Goal: Task Accomplishment & Management: Manage account settings

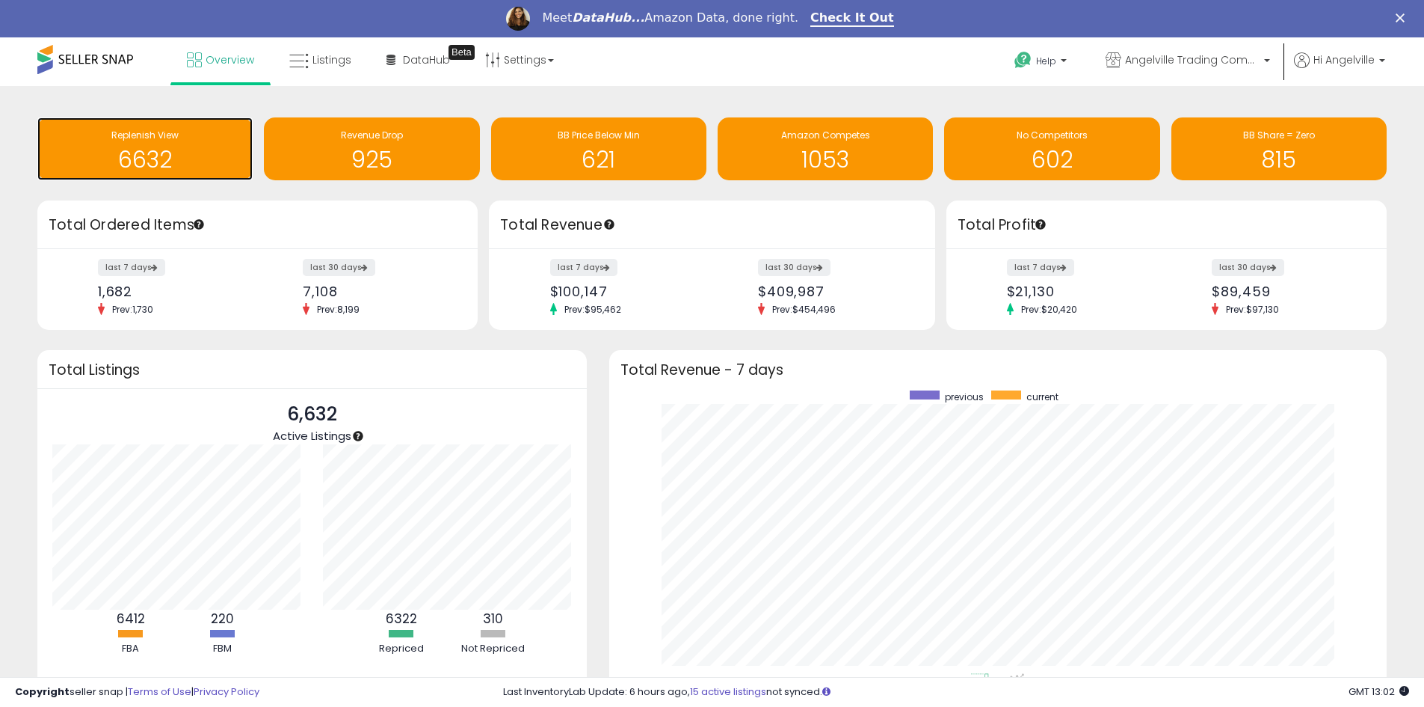
click at [200, 153] on h1 "6632" at bounding box center [145, 159] width 200 height 25
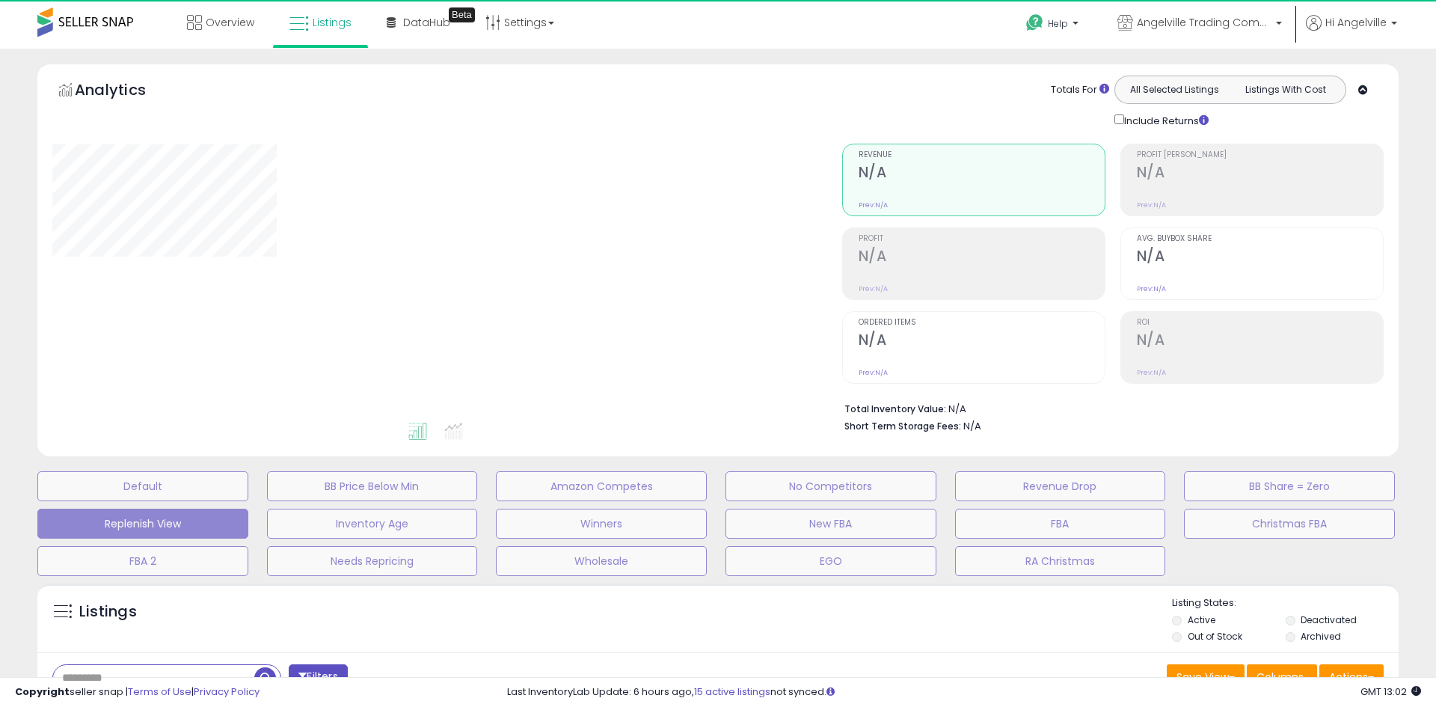
click at [718, 562] on div "Wholesale" at bounding box center [833, 561] width 230 height 30
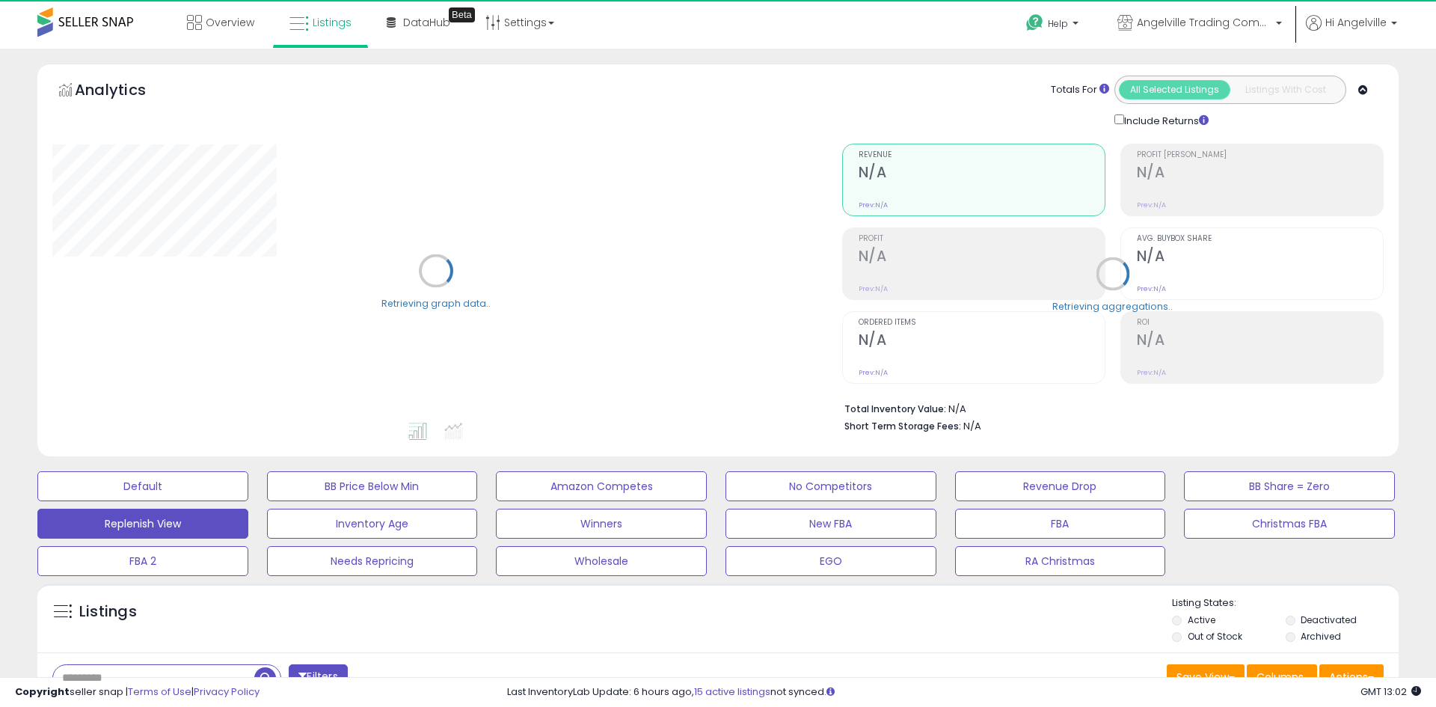
select select "**"
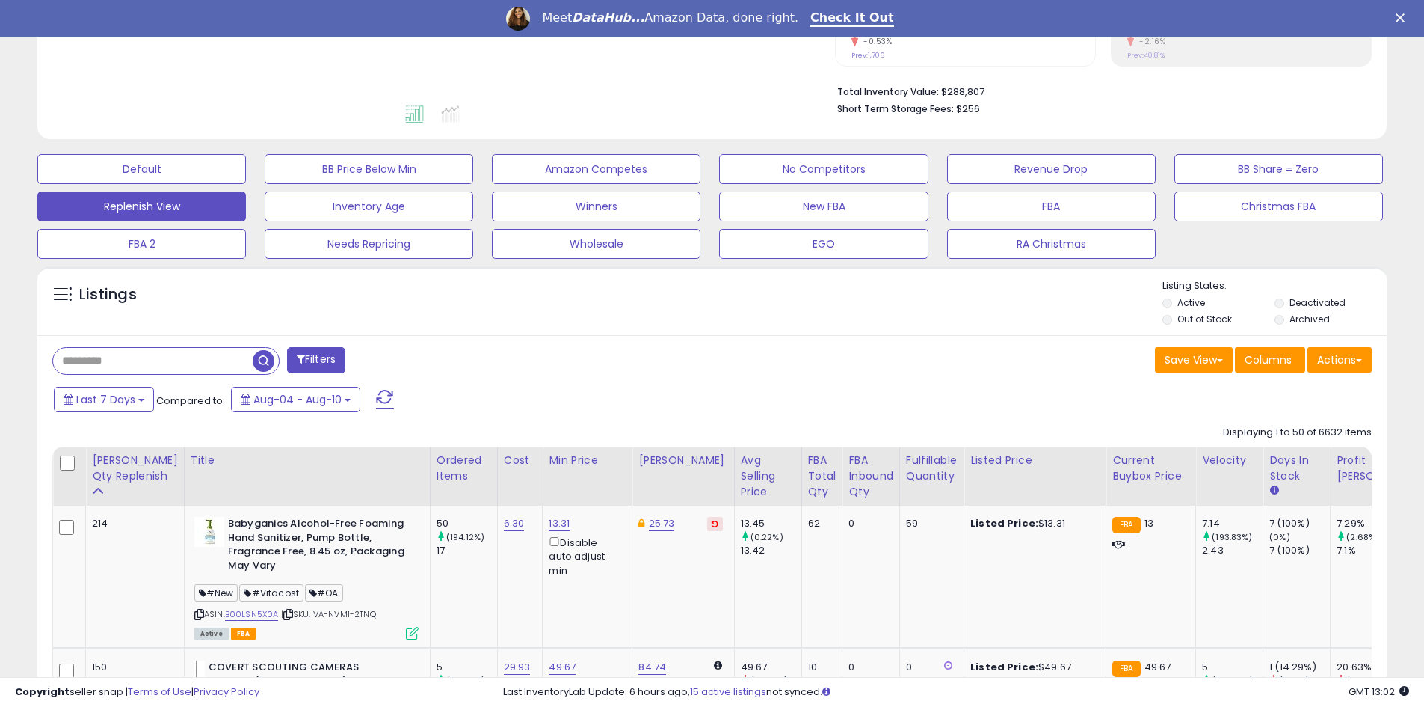
scroll to position [299, 0]
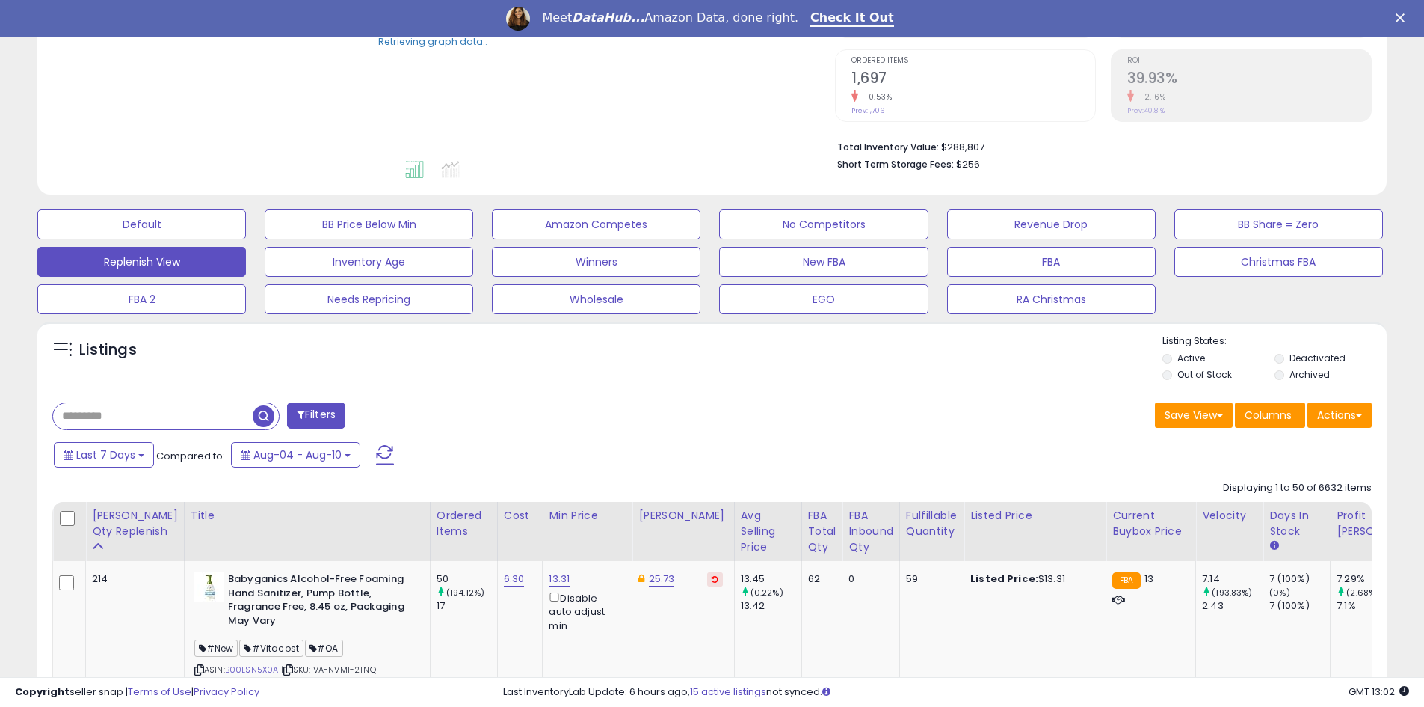
click at [101, 417] on input "text" at bounding box center [153, 416] width 200 height 26
paste input "**********"
type input "**********"
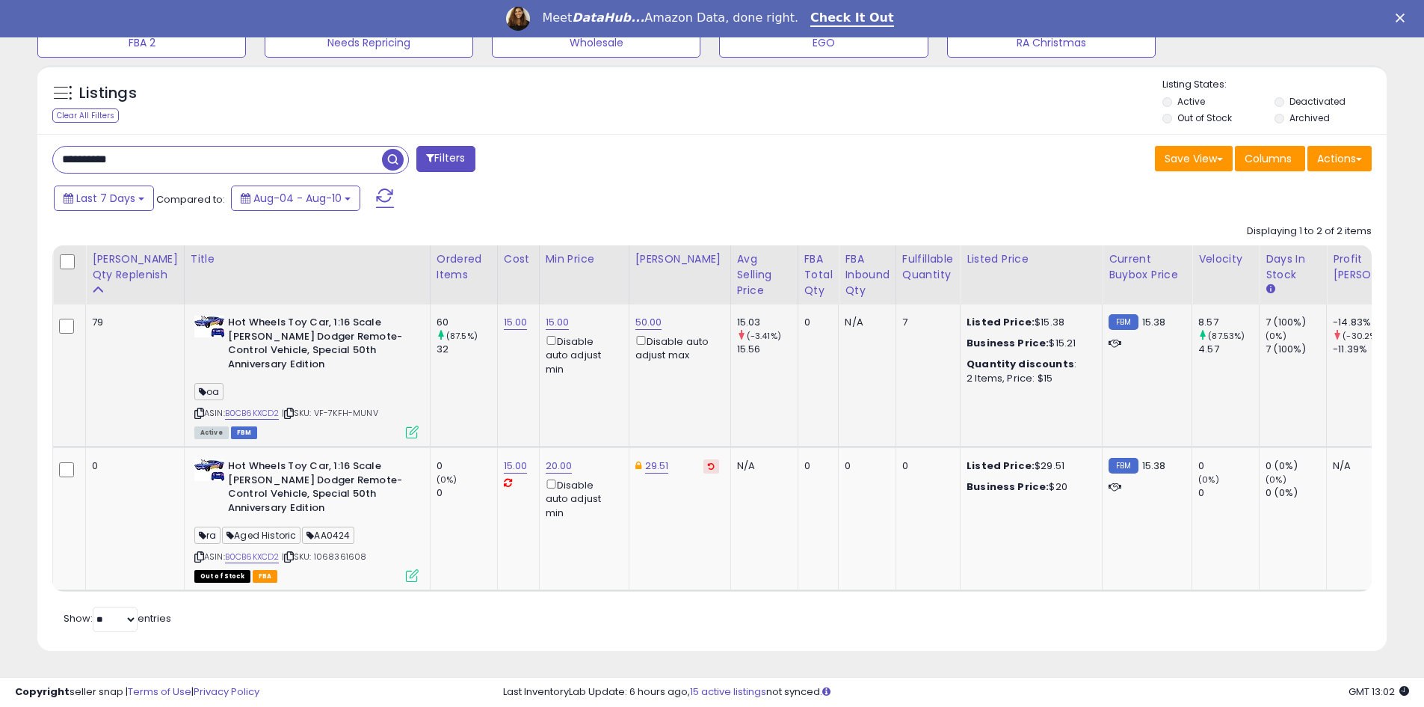
scroll to position [307, 783]
drag, startPoint x: 859, startPoint y: 309, endPoint x: 880, endPoint y: 313, distance: 21.4
click at [896, 313] on td "7" at bounding box center [928, 375] width 64 height 142
click at [903, 316] on div "7" at bounding box center [926, 322] width 46 height 13
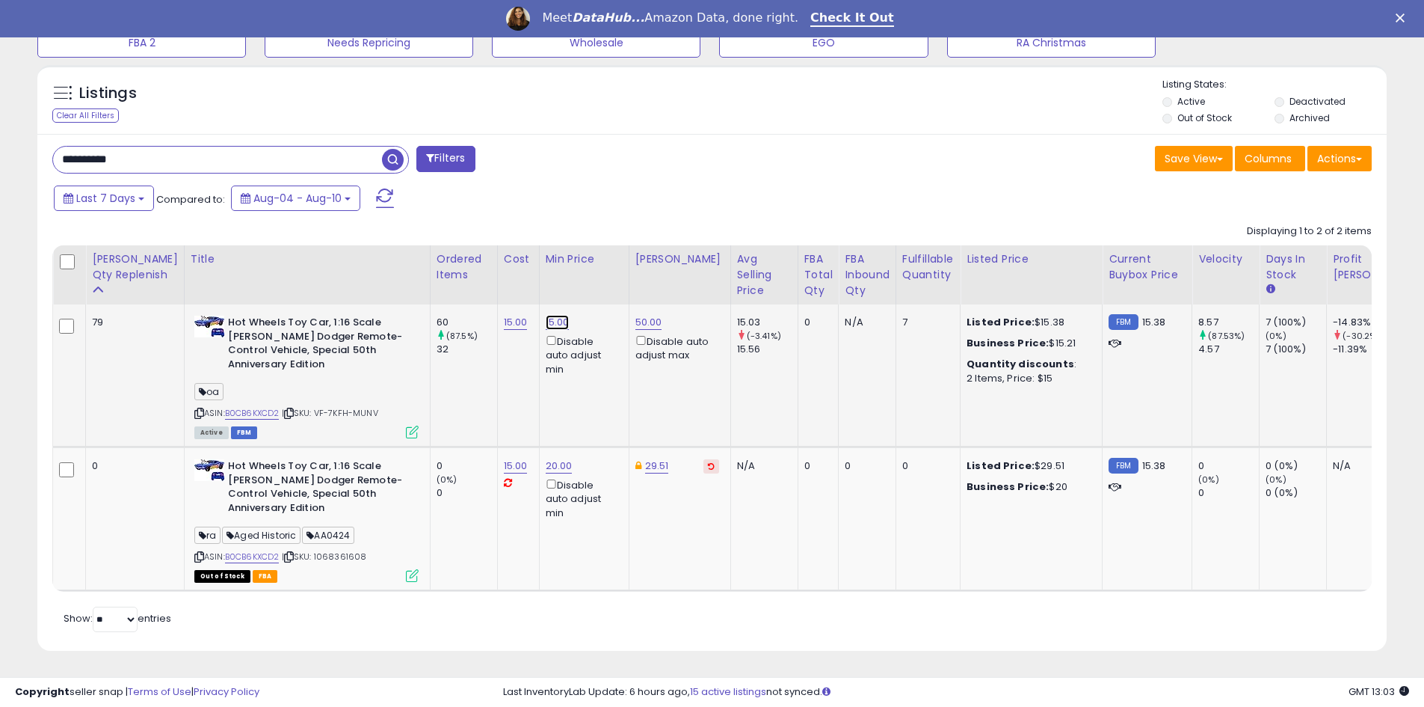
click at [546, 315] on link "15.00" at bounding box center [558, 322] width 24 height 15
drag, startPoint x: 473, startPoint y: 271, endPoint x: 390, endPoint y: 269, distance: 83.0
click at [391, 269] on table "Sugg Qty Replenish Title Ordered Items Cost ROI 79" at bounding box center [812, 418] width 1520 height 346
type input "*****"
click button "submit" at bounding box center [570, 269] width 25 height 22
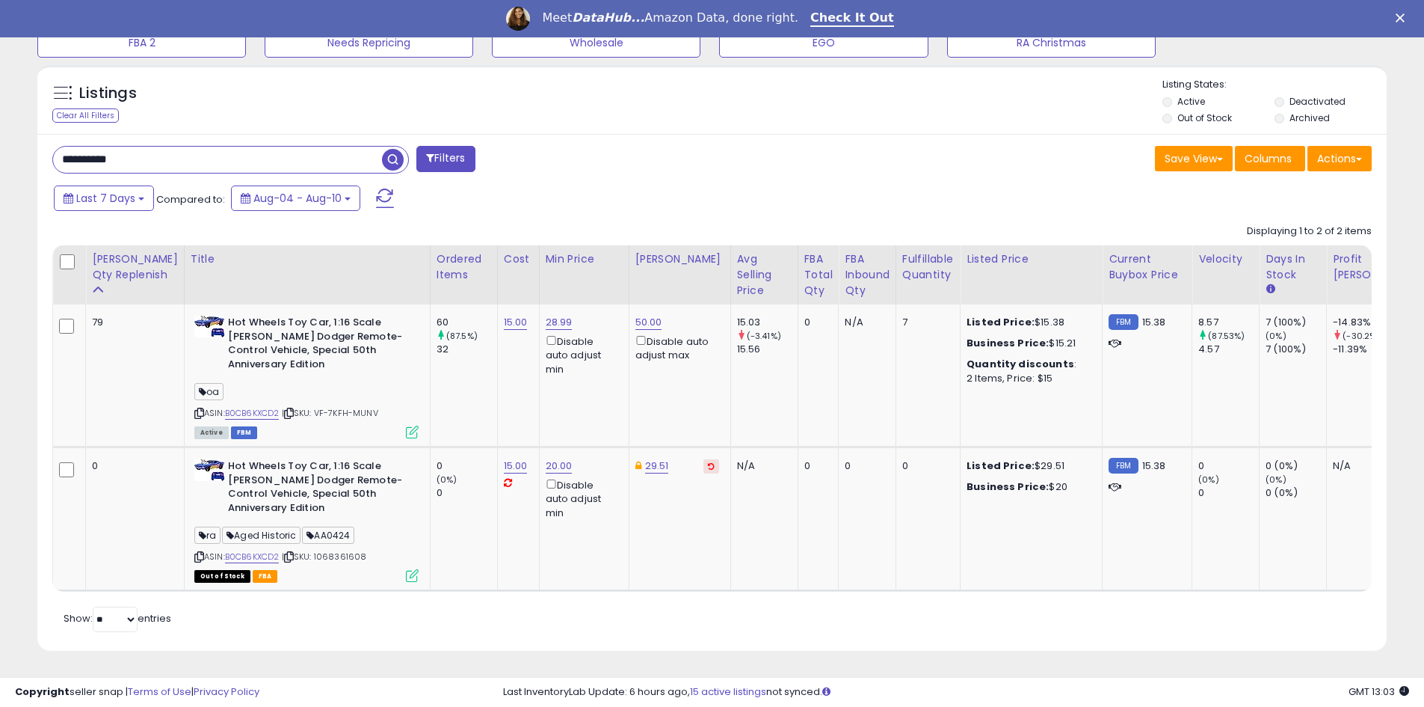
click at [600, 146] on div "**********" at bounding box center [376, 161] width 671 height 30
click at [233, 407] on link "B0CB6KXCD2" at bounding box center [252, 413] width 55 height 13
click at [591, 183] on div "Last 7 Days Compared to: Aug-04 - Aug-10" at bounding box center [545, 200] width 990 height 34
drag, startPoint x: 254, startPoint y: 308, endPoint x: 282, endPoint y: 320, distance: 30.1
click at [282, 320] on b "Hot Wheels Toy Car, 1:16 Scale RC Rodger Dodger Remote-Control Vehicle, Special…" at bounding box center [319, 345] width 182 height 59
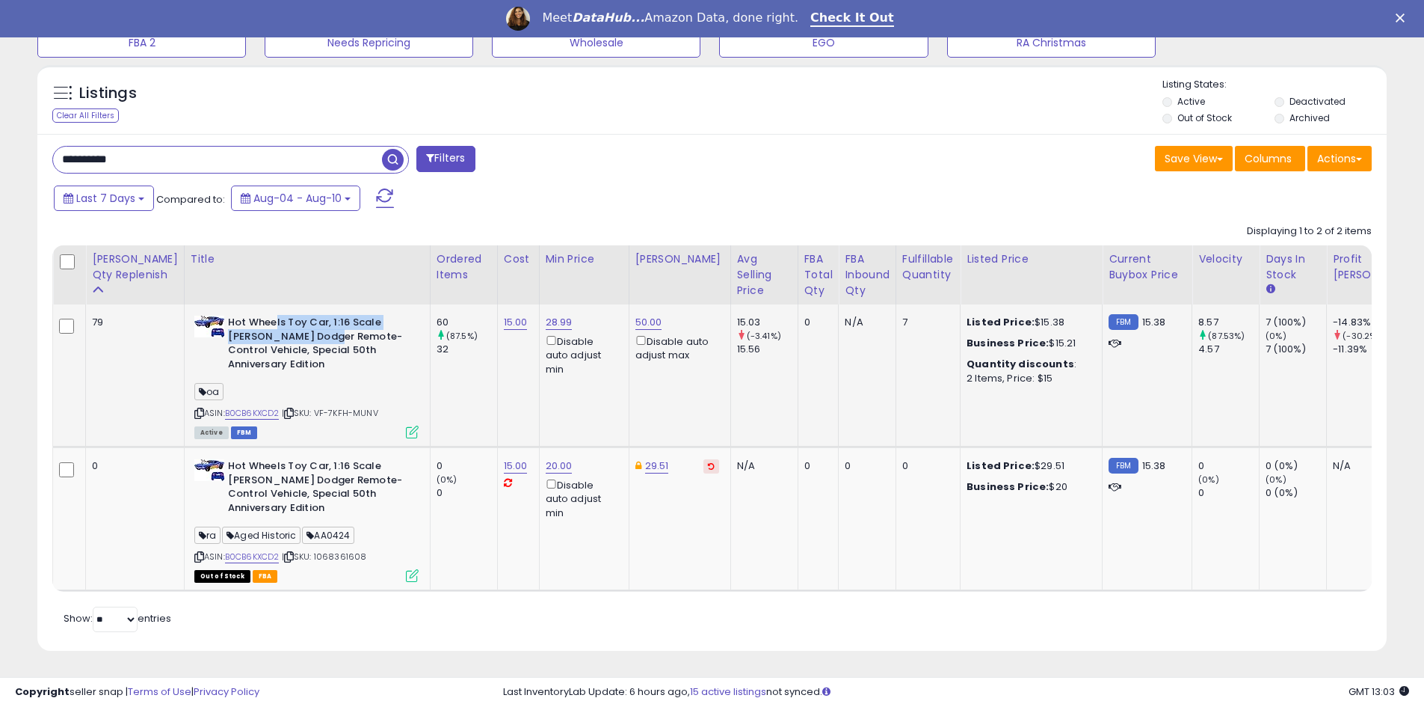
click at [282, 320] on b "Hot Wheels Toy Car, 1:16 Scale RC Rodger Dodger Remote-Control Vehicle, Special…" at bounding box center [319, 345] width 182 height 59
click at [546, 330] on link "20.00" at bounding box center [559, 322] width 27 height 15
click at [645, 458] on link "29.51" at bounding box center [657, 465] width 24 height 15
drag, startPoint x: 550, startPoint y: 401, endPoint x: 504, endPoint y: 404, distance: 46.5
click at [498, 447] on tr "0 Hot Wheels Toy Car, 1:16 Scale RC Rodger Dodger Remote-Control Vehicle, Speci…" at bounding box center [812, 519] width 1519 height 144
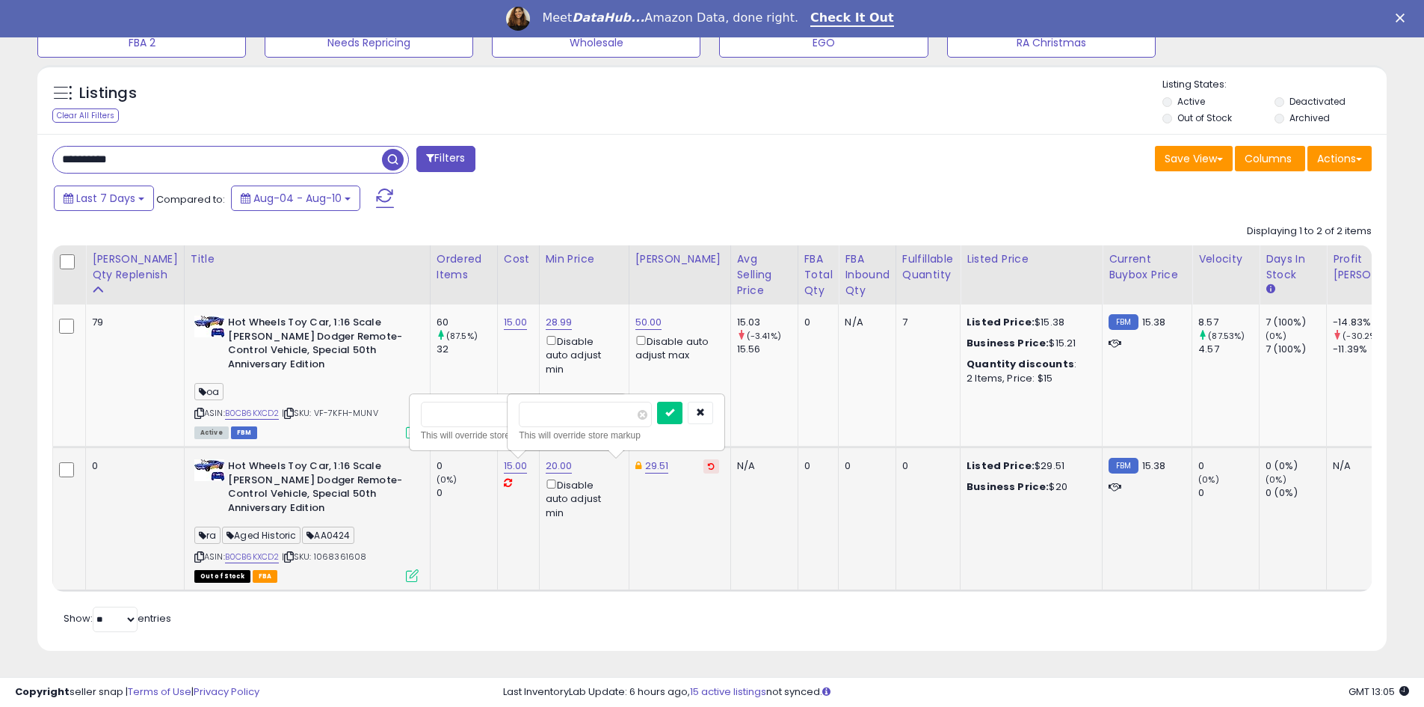
type input "**"
click button "submit" at bounding box center [669, 413] width 25 height 22
click at [546, 330] on link "20.00" at bounding box center [559, 322] width 27 height 15
drag, startPoint x: 458, startPoint y: 404, endPoint x: 406, endPoint y: 402, distance: 52.4
click at [406, 402] on tbody "79 Hot Wheels Toy Car, 1:16 Scale RC Rodger Dodger Remote-Control Vehicle, Spec…" at bounding box center [812, 447] width 1519 height 286
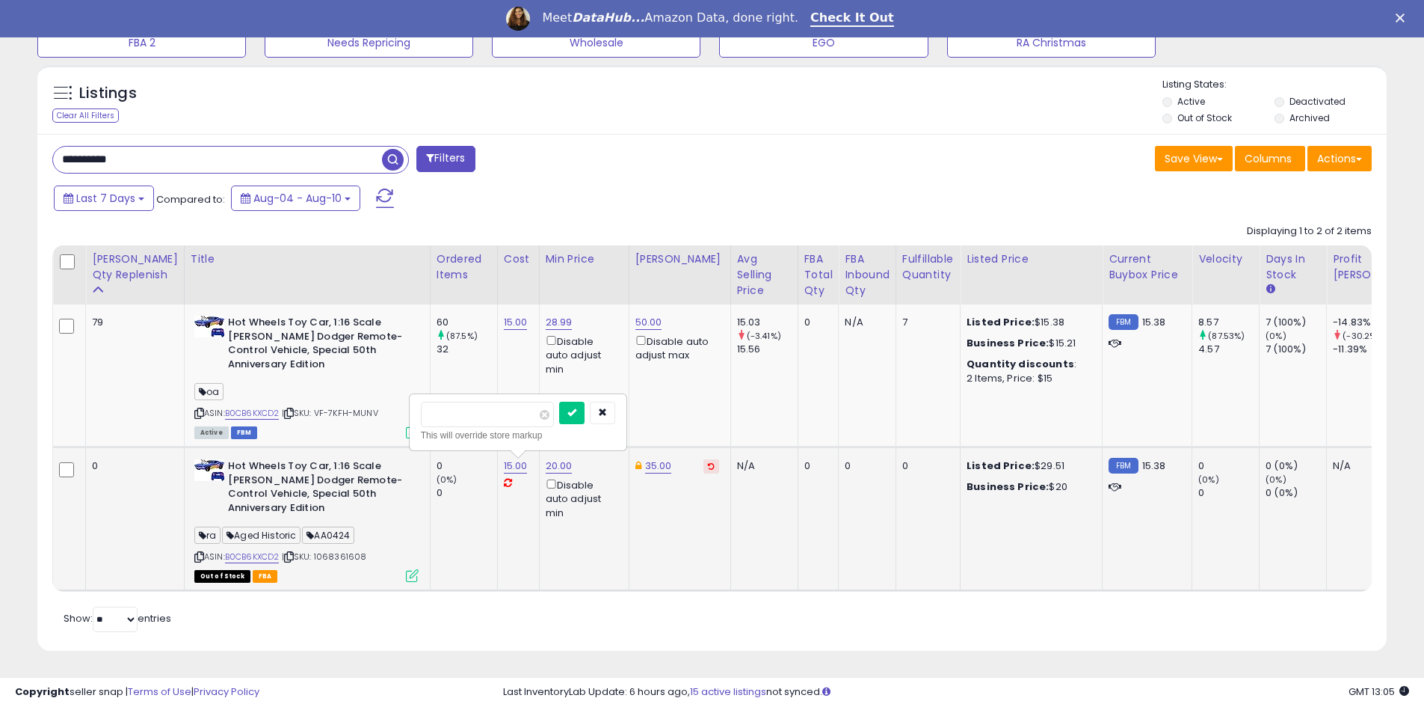
type input "*"
type input "*****"
click button "submit" at bounding box center [571, 413] width 25 height 22
click at [757, 162] on div "Save View Save As New View Update Current View Columns Actions Import Export Vi…" at bounding box center [1048, 160] width 671 height 29
click at [1405, 16] on icon "Close" at bounding box center [1400, 17] width 9 height 9
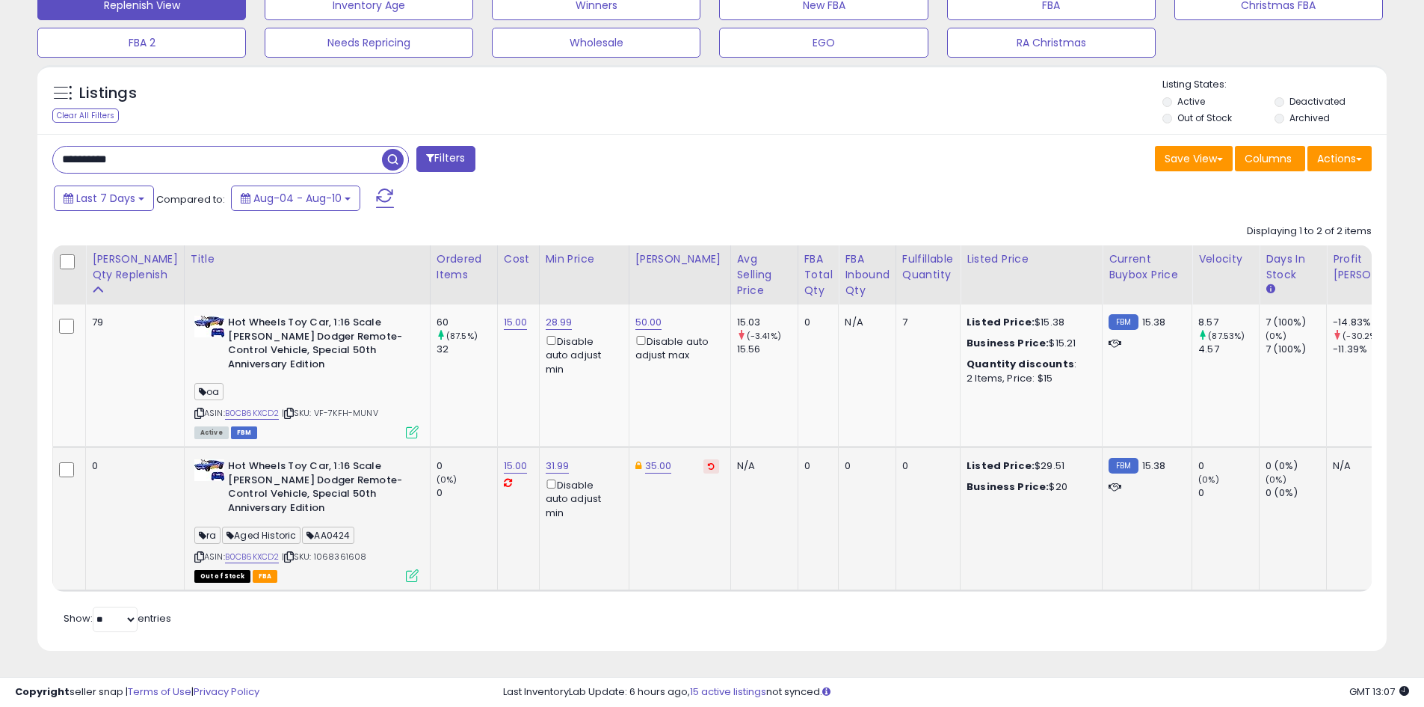
scroll to position [529, 0]
